Goal: Information Seeking & Learning: Learn about a topic

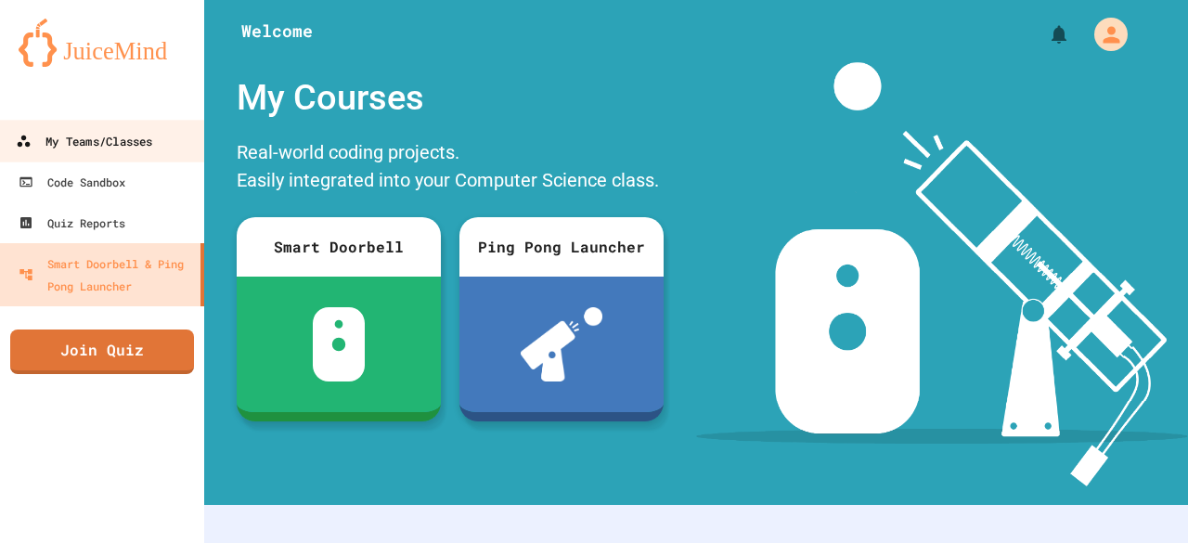
click at [76, 136] on div "My Teams/Classes" at bounding box center [84, 141] width 136 height 23
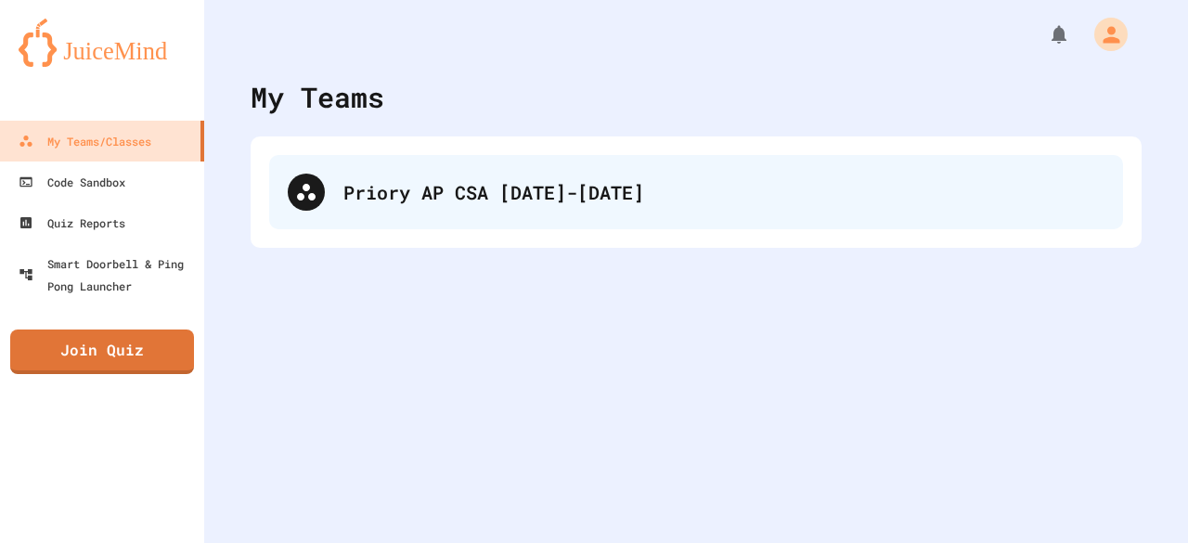
click at [373, 200] on div "Priory AP CSA [DATE]-[DATE]" at bounding box center [723, 192] width 761 height 28
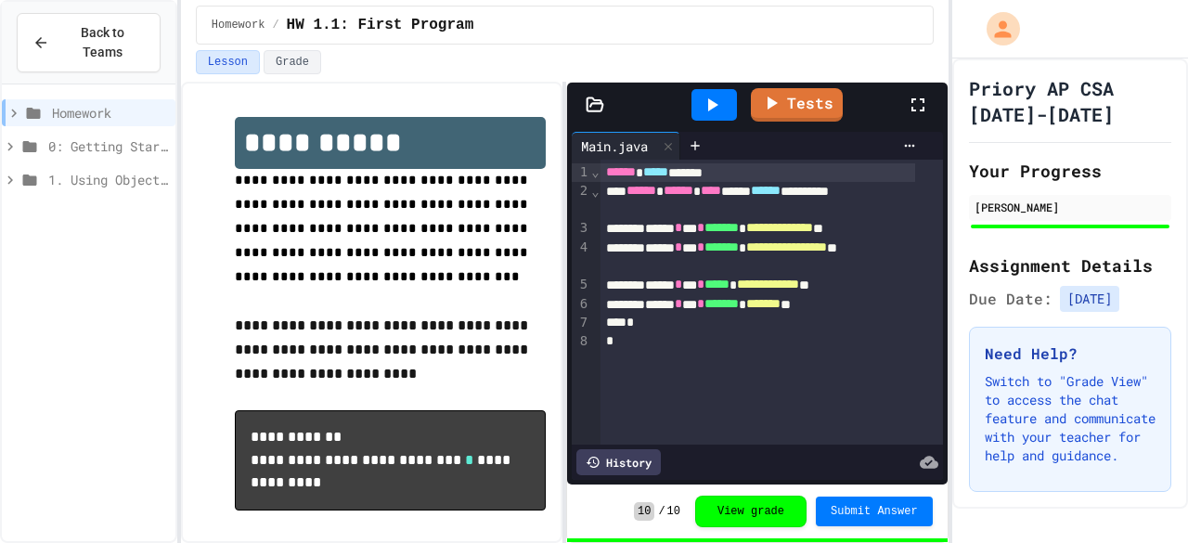
click at [88, 103] on span "Homework" at bounding box center [110, 112] width 116 height 19
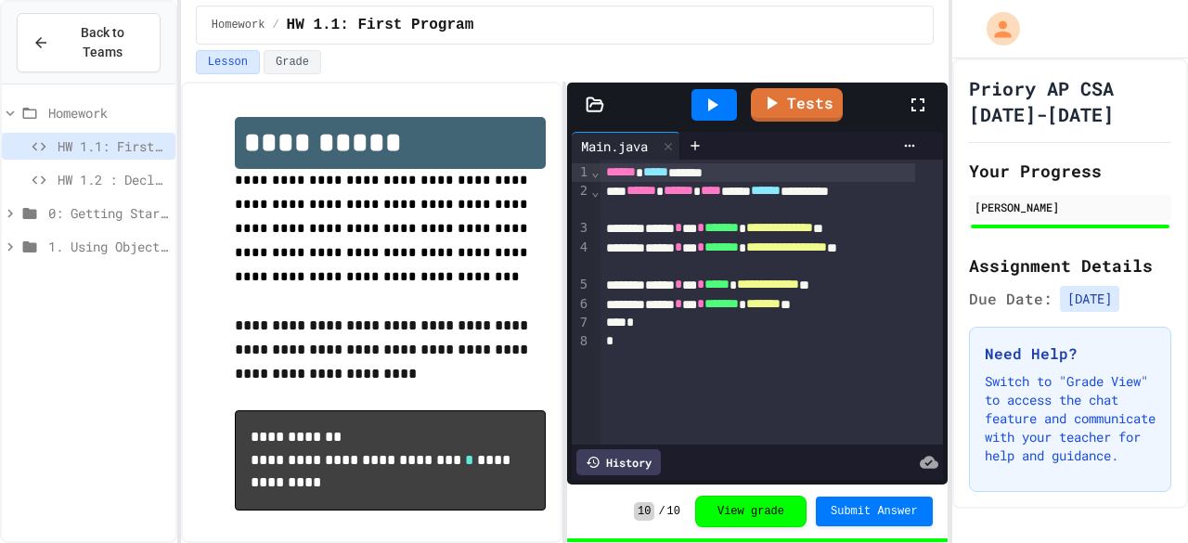
click at [77, 170] on span "HW 1.2 : Declaring Variables and Data Types" at bounding box center [113, 179] width 110 height 19
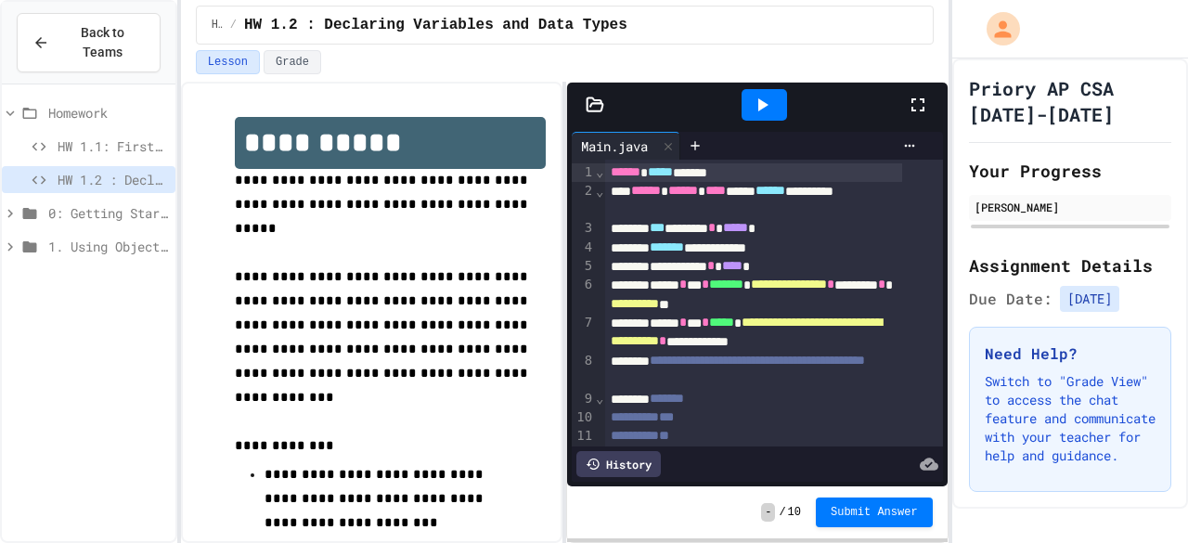
scroll to position [71, 0]
